Goal: Transaction & Acquisition: Subscribe to service/newsletter

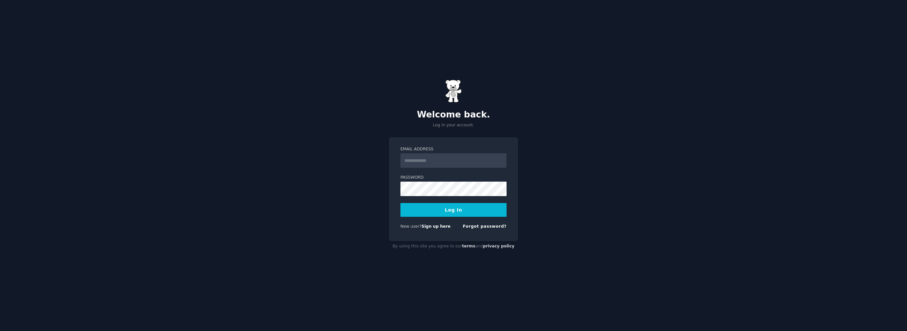
click at [423, 160] on input "Email Address" at bounding box center [453, 161] width 106 height 14
type input "**********"
click at [426, 211] on button "Log In" at bounding box center [453, 210] width 106 height 14
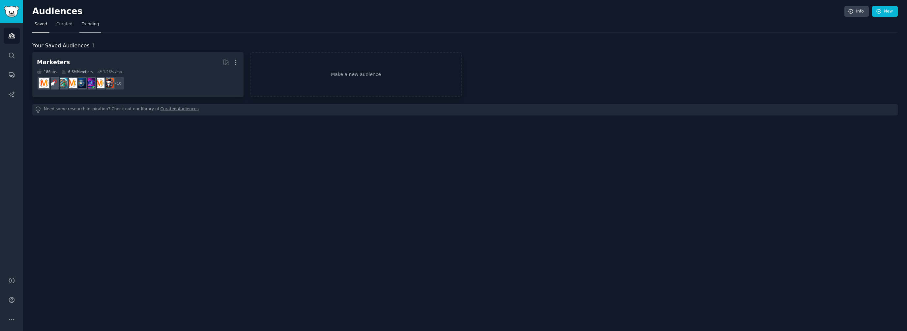
click at [88, 27] on link "Trending" at bounding box center [90, 26] width 22 height 14
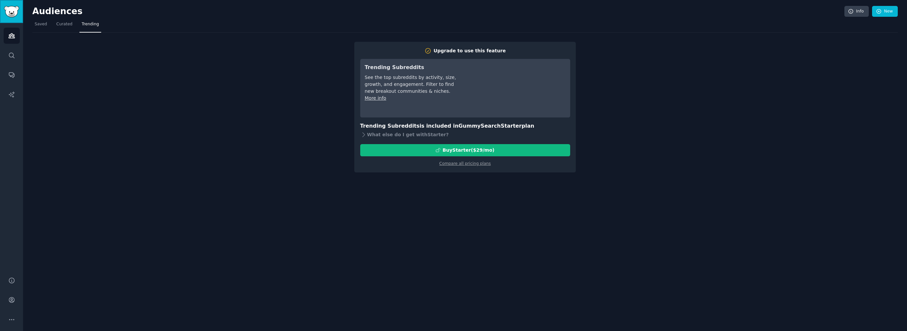
click at [10, 16] on img "Sidebar" at bounding box center [11, 12] width 15 height 12
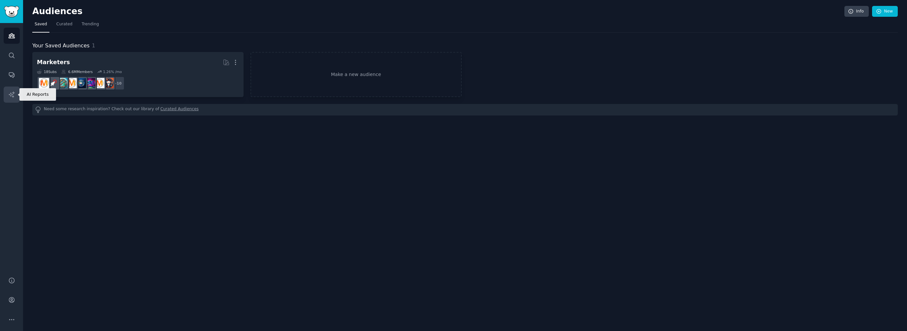
click at [11, 92] on icon "Sidebar" at bounding box center [11, 94] width 7 height 7
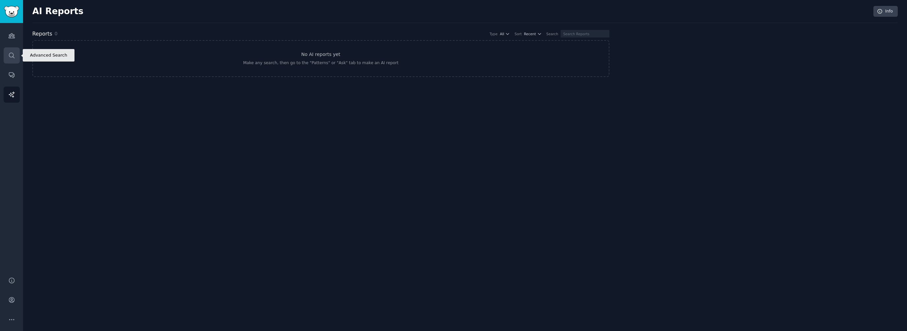
click at [12, 55] on icon "Sidebar" at bounding box center [11, 55] width 7 height 7
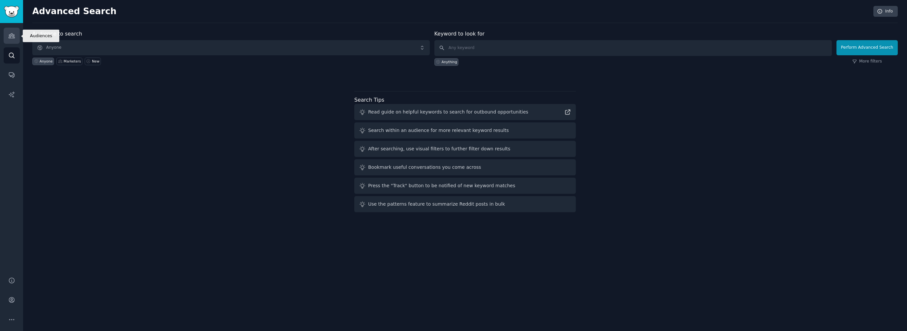
click at [13, 37] on icon "Sidebar" at bounding box center [11, 35] width 7 height 7
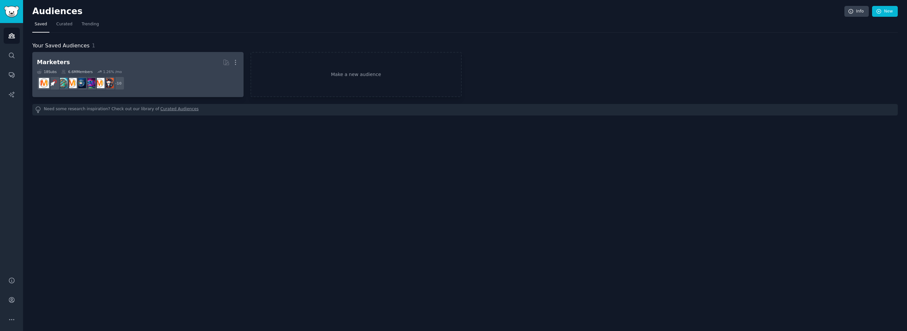
click at [65, 58] on h2 "Marketers More" at bounding box center [138, 63] width 202 height 12
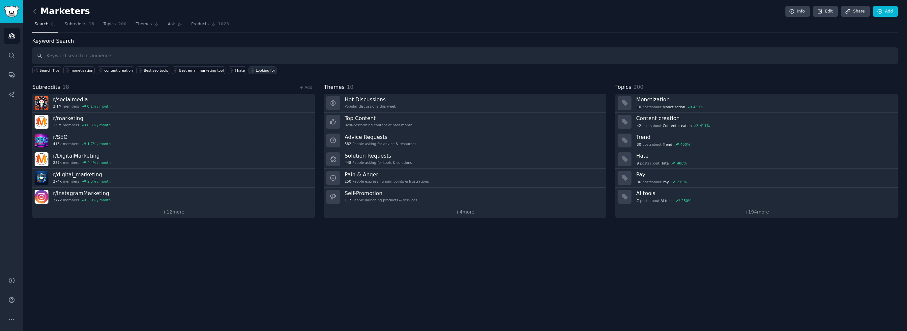
click at [165, 70] on div "Search Tips monetization content creation Best seo tools Best email marketing t…" at bounding box center [464, 69] width 865 height 10
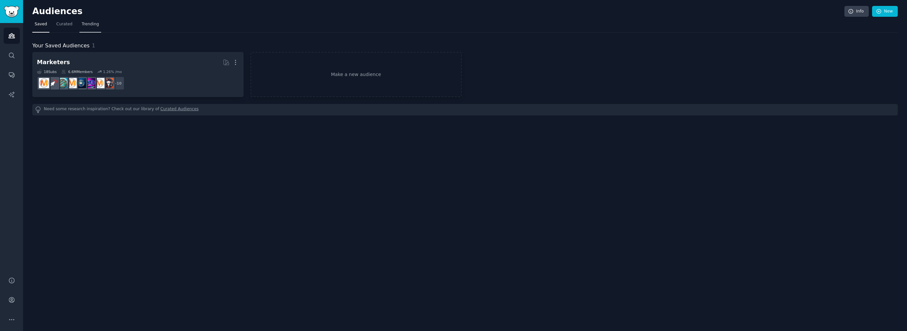
click at [83, 22] on span "Trending" at bounding box center [90, 24] width 17 height 6
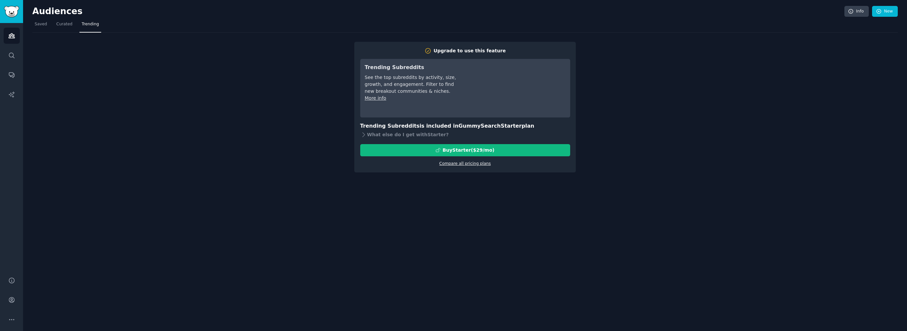
click at [477, 163] on link "Compare all pricing plans" at bounding box center [464, 163] width 51 height 5
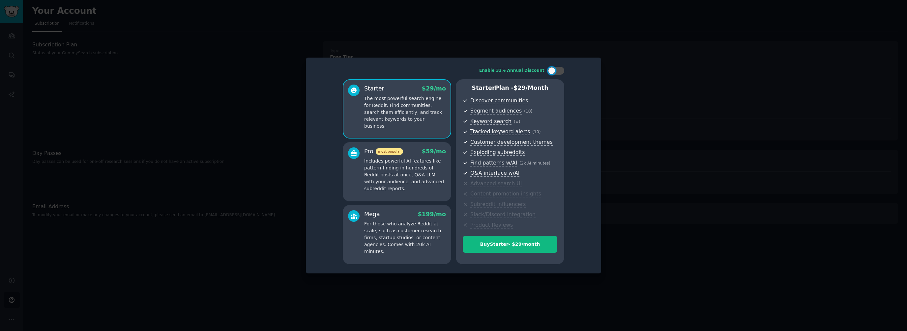
click at [427, 165] on p "Includes powerful AI features like pattern-finding in hundreds of Reddit posts …" at bounding box center [405, 175] width 82 height 35
click at [418, 107] on p "The most powerful search engine for Reddit. Find communities, search them effic…" at bounding box center [405, 112] width 82 height 35
click at [390, 170] on p "Includes powerful AI features like pattern-finding in hundreds of Reddit posts …" at bounding box center [405, 175] width 82 height 35
click at [670, 302] on div at bounding box center [453, 165] width 907 height 331
